Goal: Transaction & Acquisition: Book appointment/travel/reservation

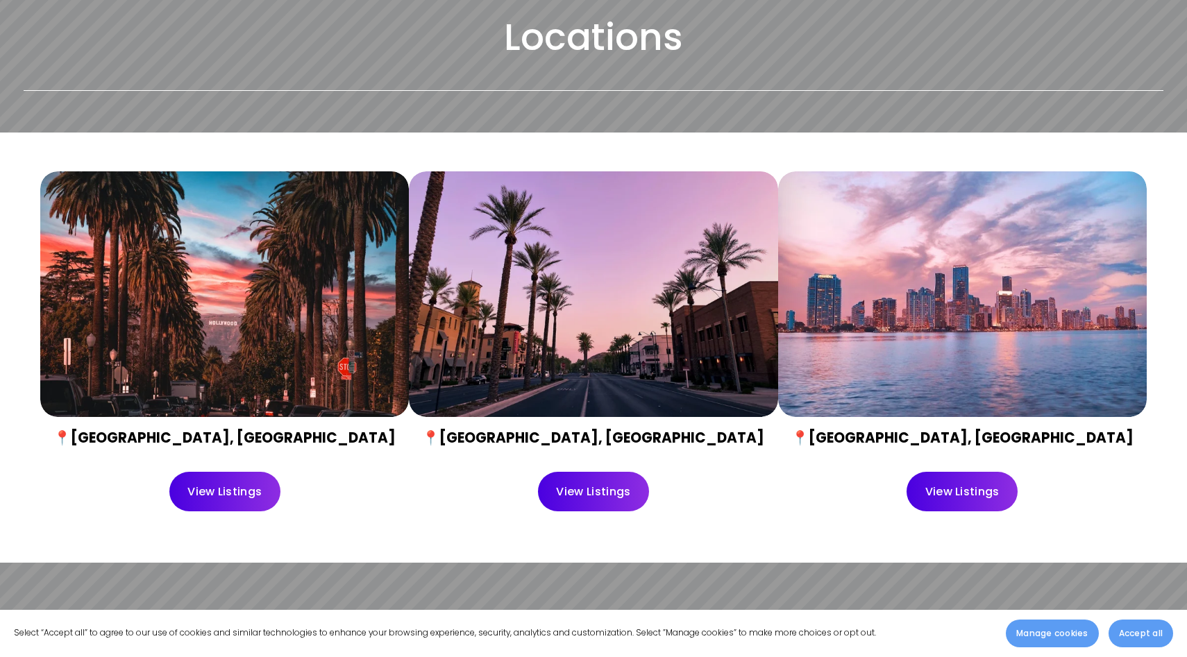
scroll to position [475, 0]
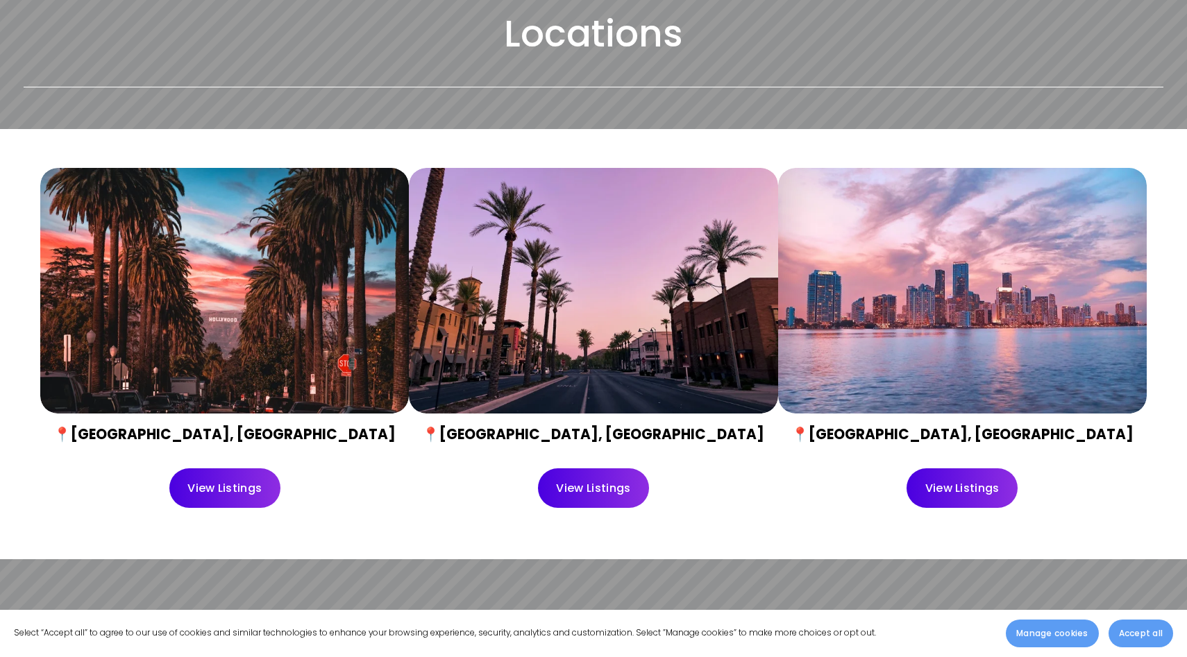
click at [600, 488] on link "View Listings" at bounding box center [594, 488] width 112 height 40
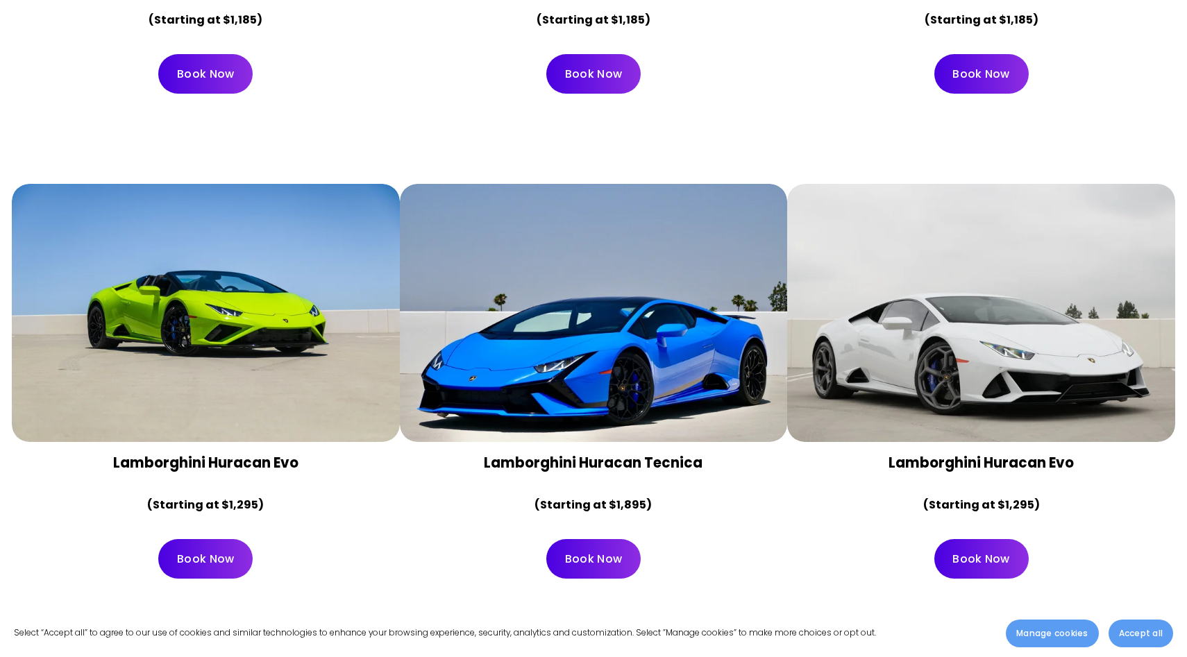
scroll to position [1045, 0]
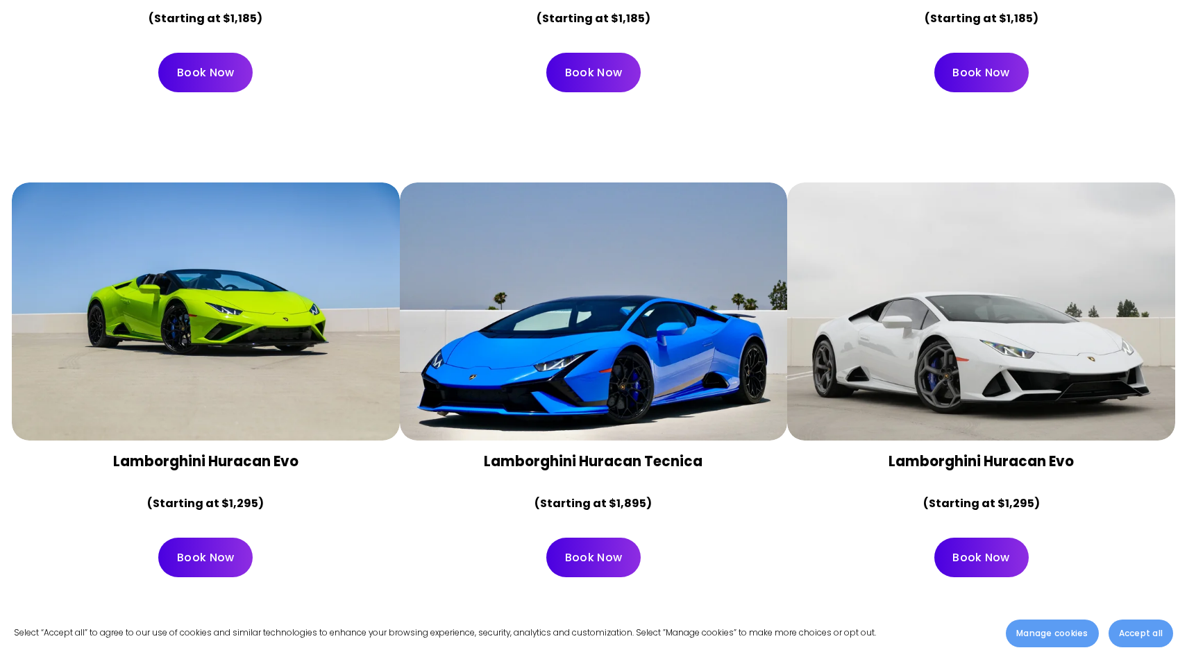
click at [215, 538] on link "Book Now" at bounding box center [205, 558] width 94 height 40
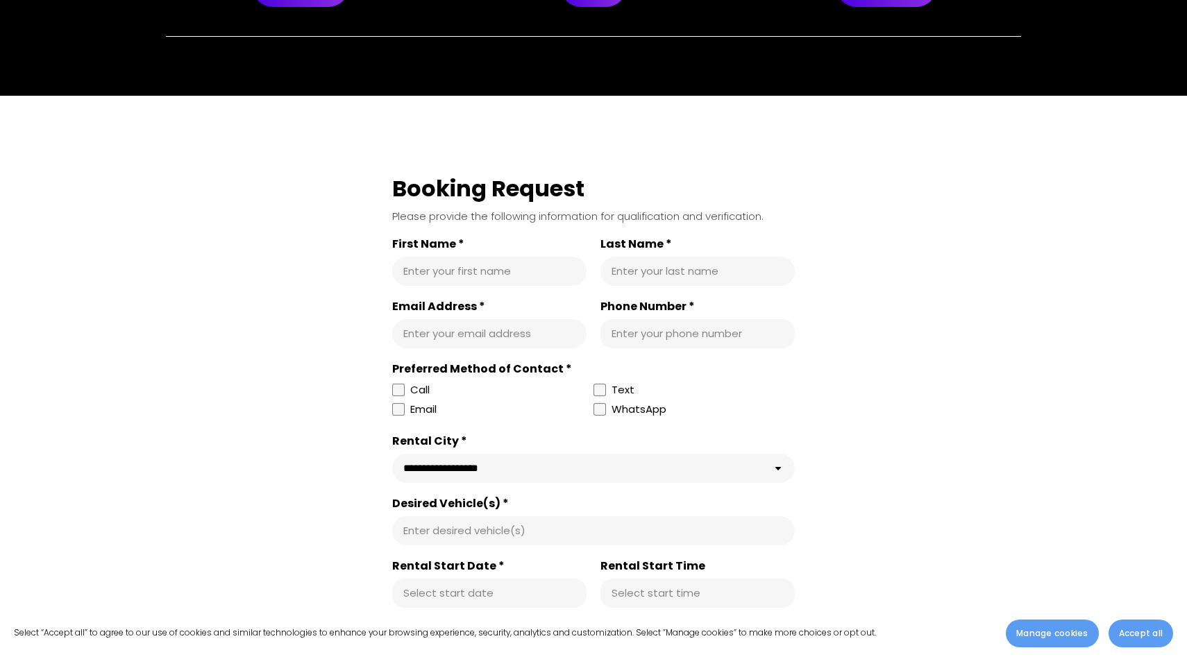
scroll to position [377, 0]
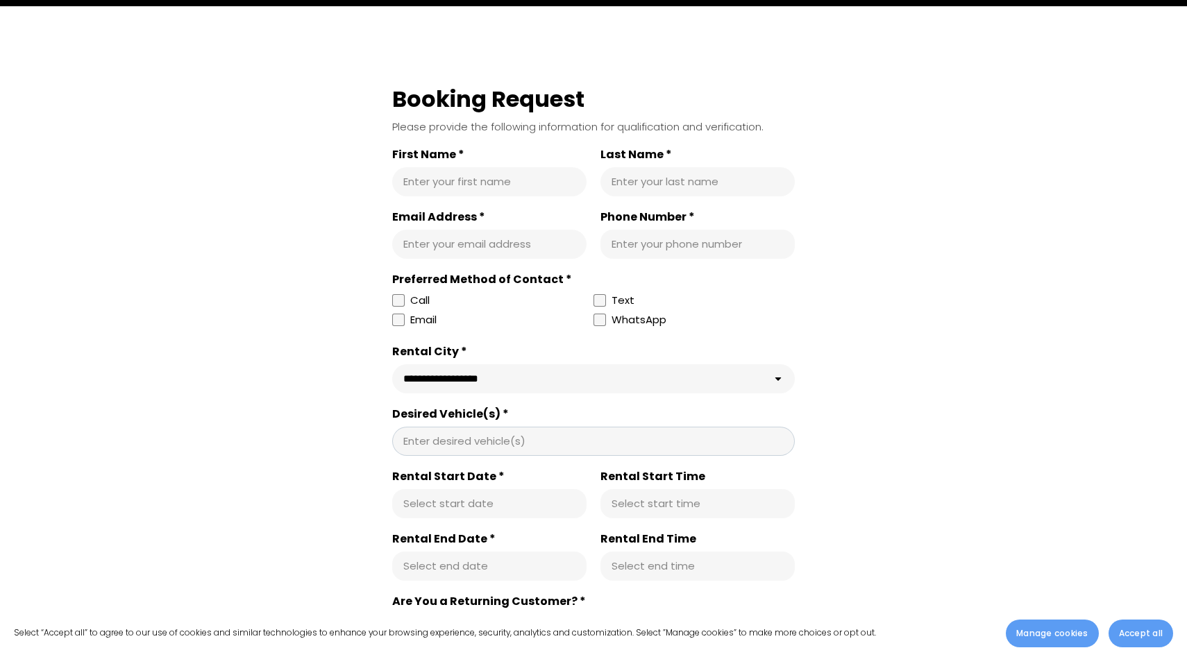
click at [450, 443] on input "Desired Vehicle(s) *" at bounding box center [593, 441] width 380 height 14
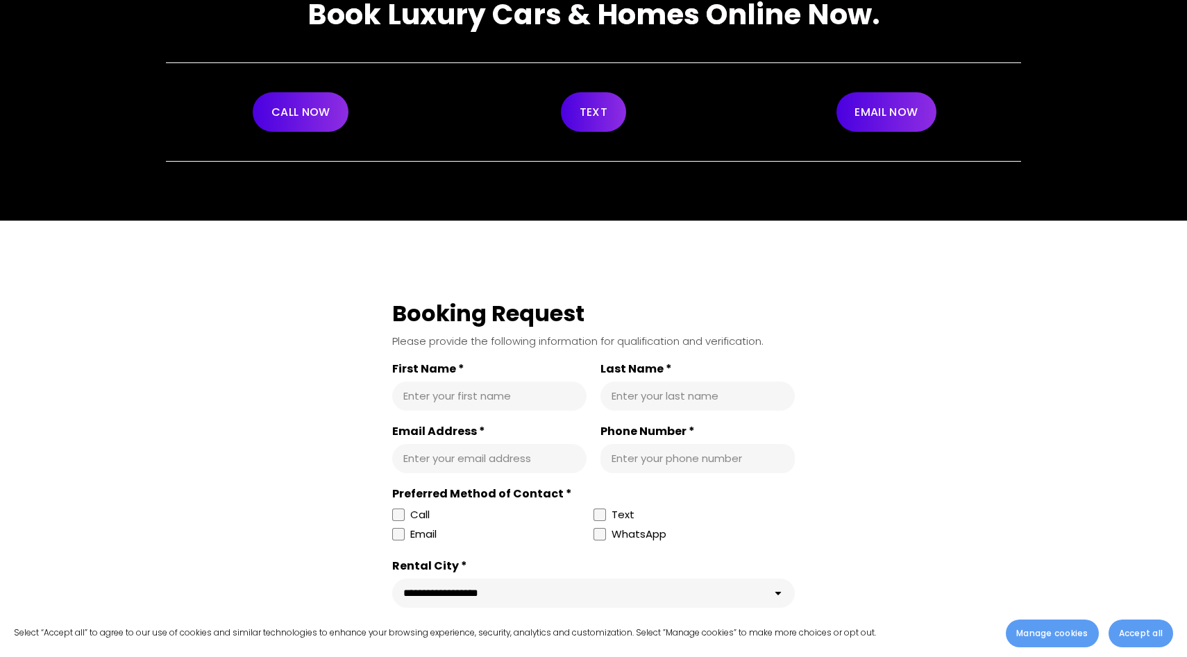
scroll to position [0, 0]
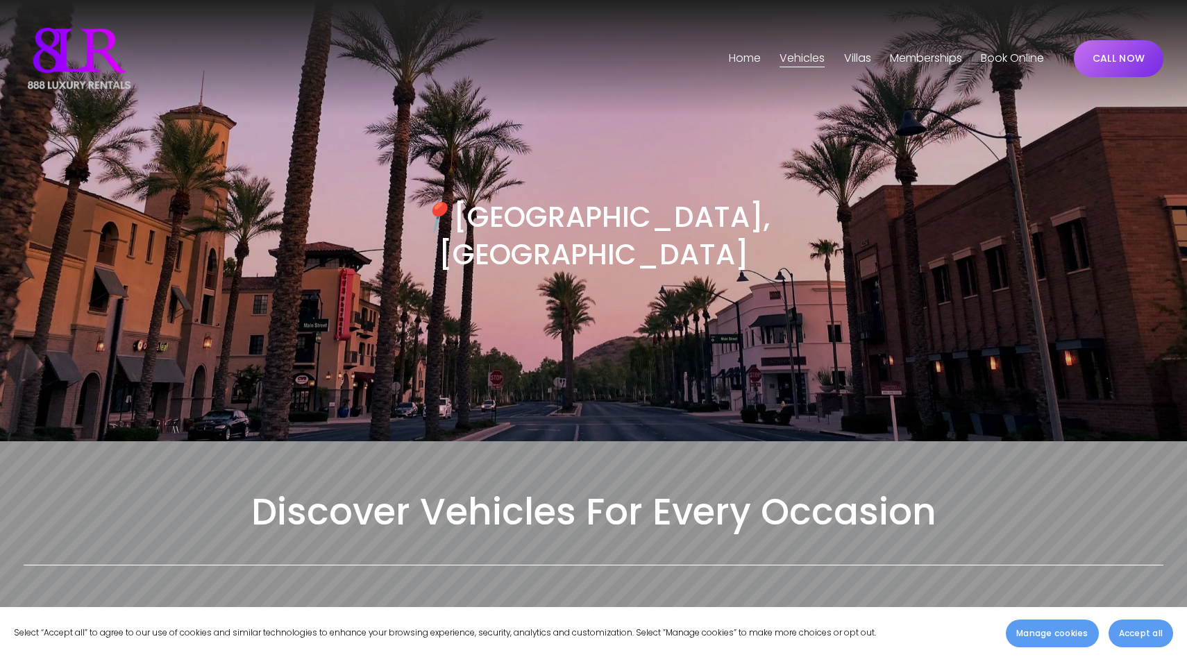
click at [654, 119] on div "📍 [GEOGRAPHIC_DATA], [GEOGRAPHIC_DATA]" at bounding box center [593, 279] width 1187 height 324
click at [742, 53] on link "Home" at bounding box center [745, 58] width 32 height 22
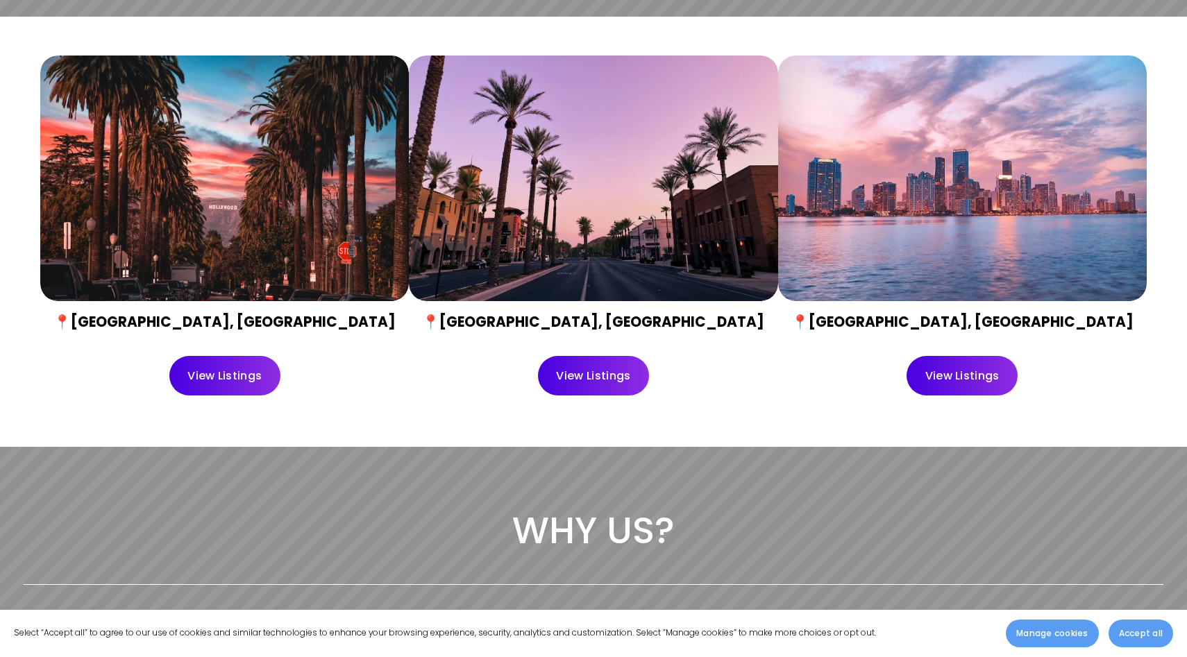
scroll to position [588, 0]
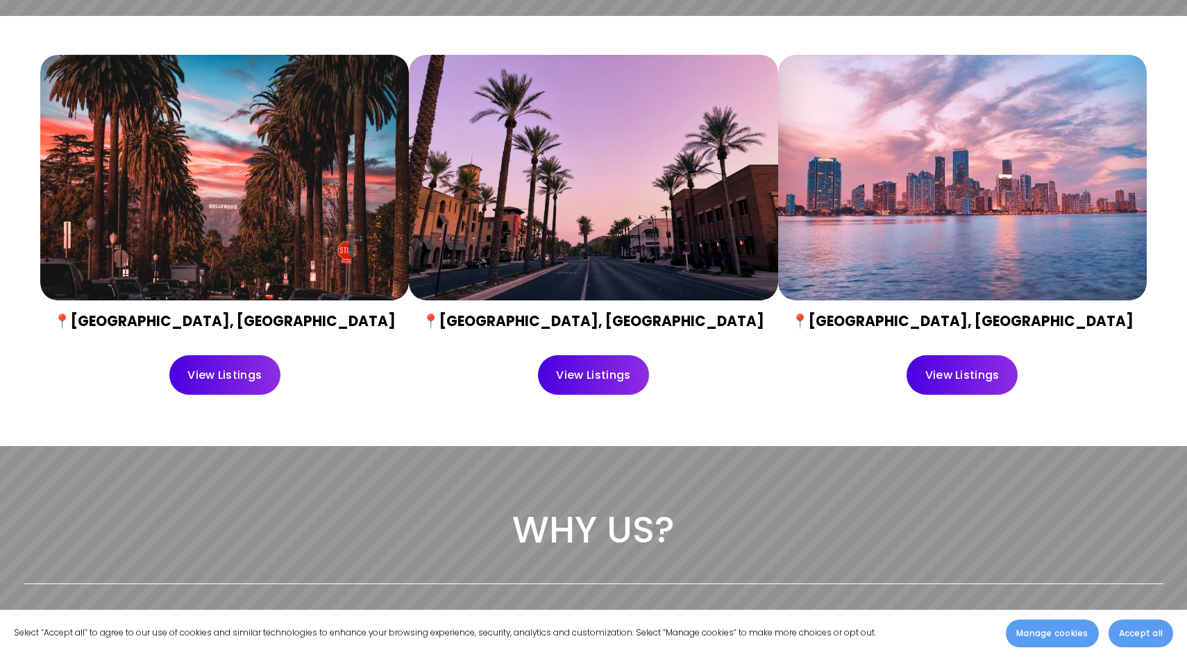
click at [575, 359] on link "View Listings" at bounding box center [594, 375] width 112 height 40
